Goal: Navigation & Orientation: Go to known website

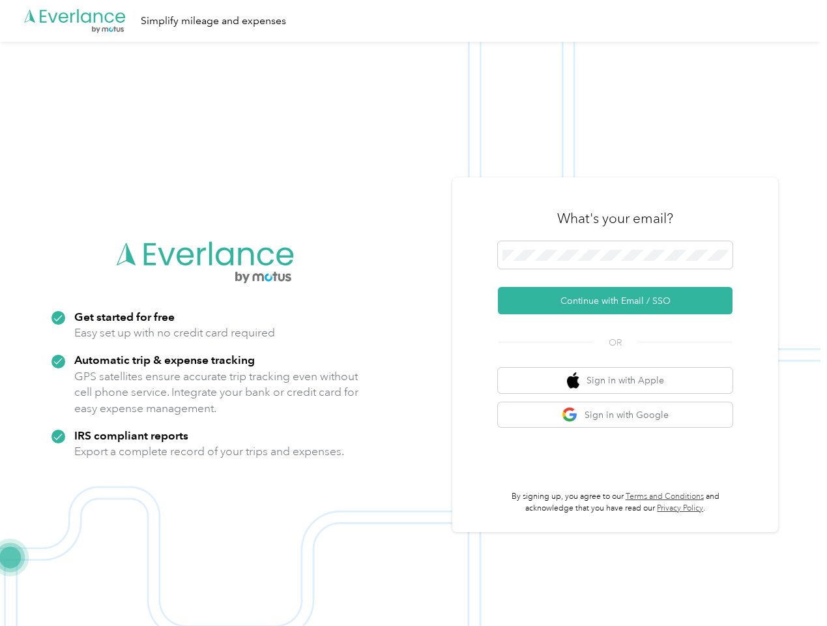
click at [413, 313] on img at bounding box center [410, 355] width 821 height 626
click at [413, 21] on div ".cls-1 { fill: #00adee; } .cls-2 { fill: #fff; } .cls-3 { fill: #707372; } .cls…" at bounding box center [410, 21] width 821 height 42
click at [621, 301] on button "Continue with Email / SSO" at bounding box center [615, 300] width 235 height 27
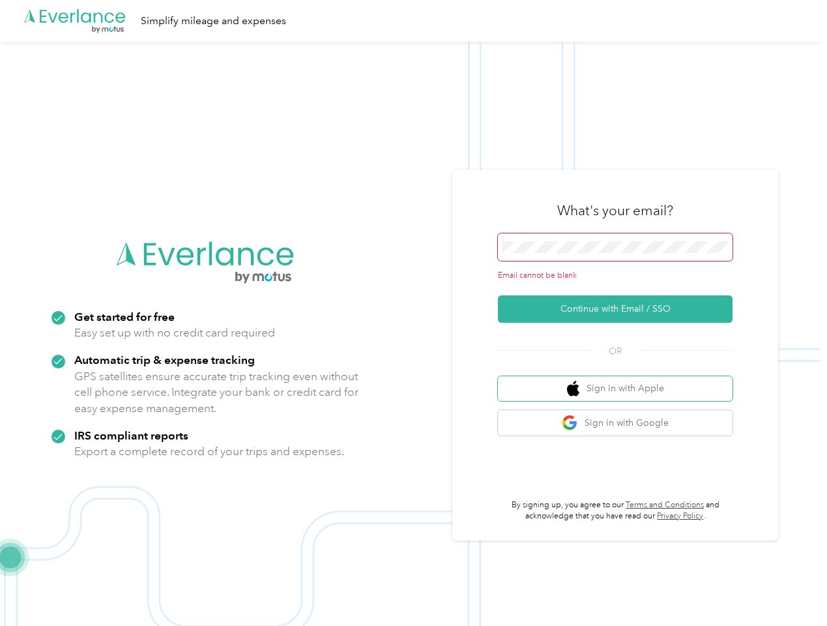
click at [621, 380] on button "Sign in with Apple" at bounding box center [615, 388] width 235 height 25
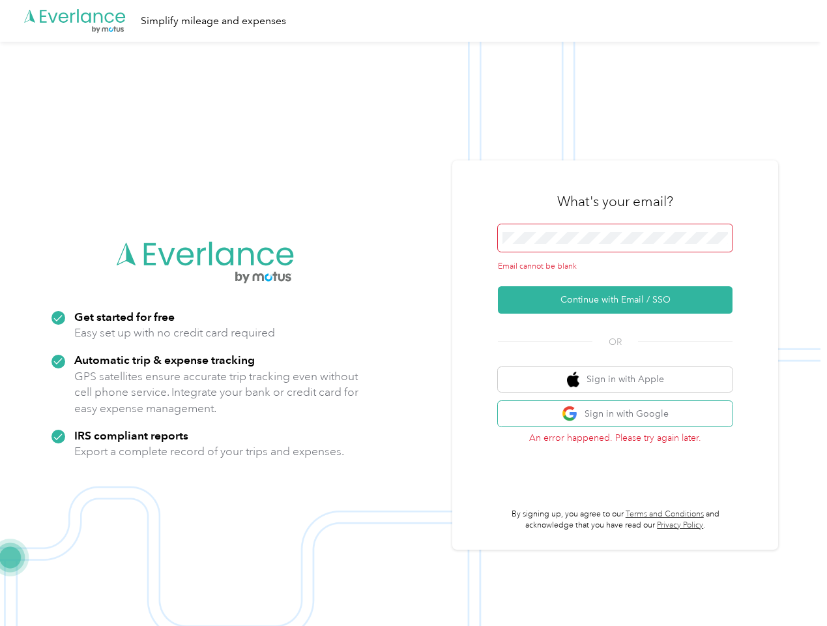
click at [621, 415] on button "Sign in with Google" at bounding box center [615, 413] width 235 height 25
